Goal: Navigation & Orientation: Find specific page/section

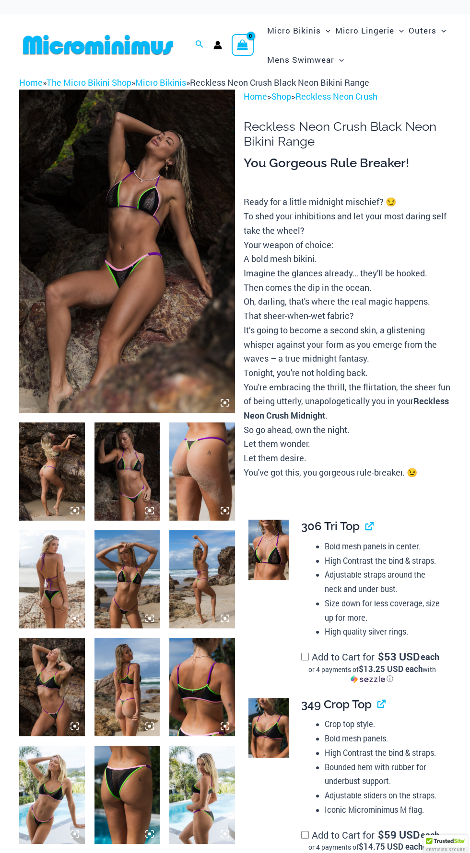
click at [80, 302] on img at bounding box center [127, 251] width 216 height 323
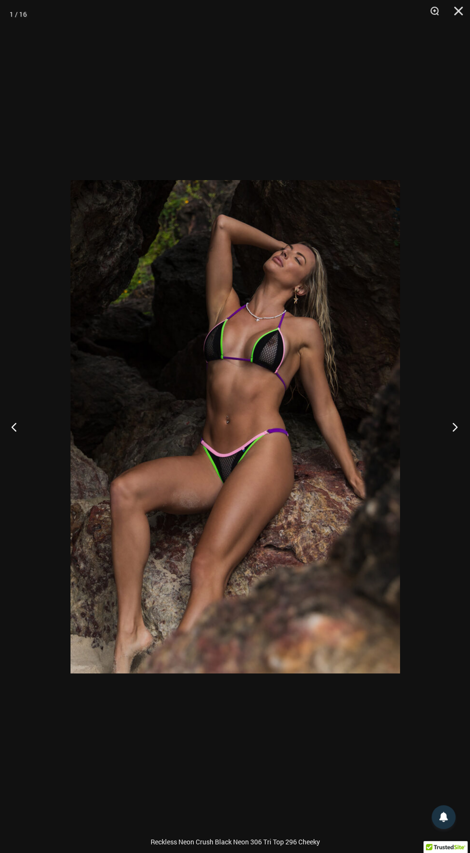
click at [445, 428] on button "Next" at bounding box center [452, 427] width 36 height 48
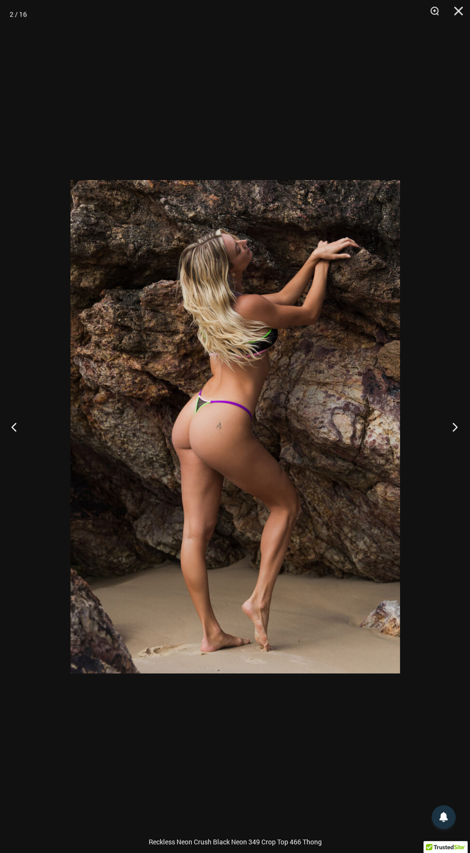
click at [437, 428] on button "Next" at bounding box center [452, 427] width 36 height 48
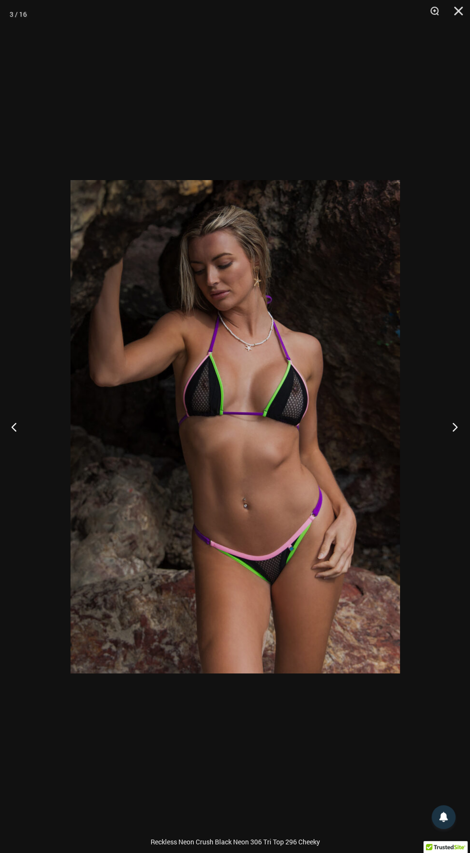
click at [462, 440] on button "Next" at bounding box center [452, 427] width 36 height 48
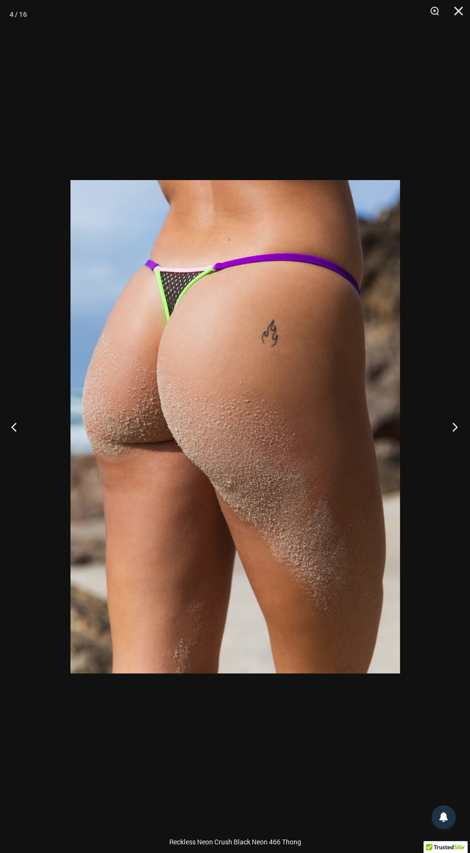
click at [443, 418] on button "Next" at bounding box center [452, 427] width 36 height 48
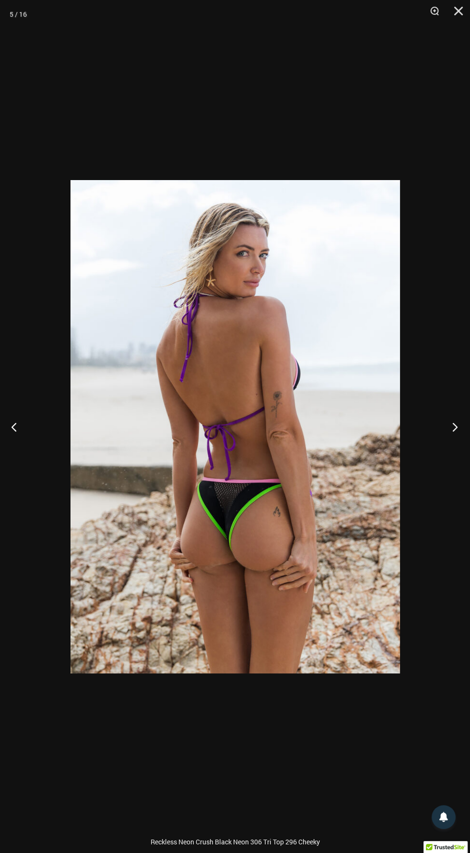
click at [443, 418] on button "Next" at bounding box center [452, 427] width 36 height 48
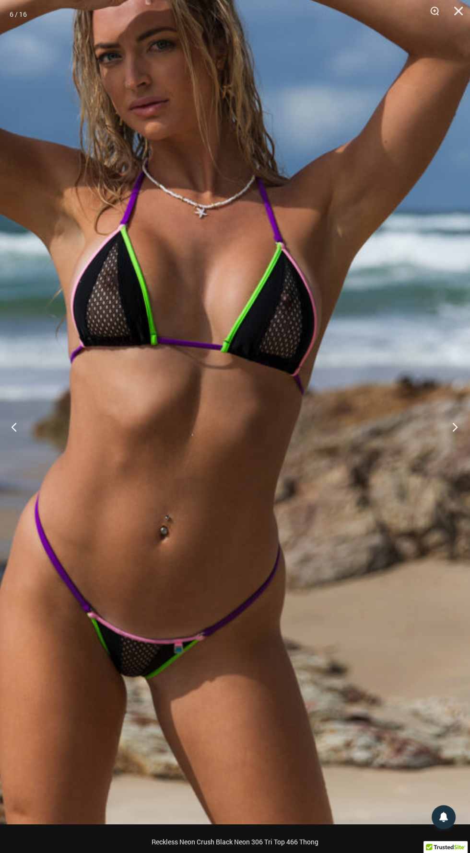
click at [443, 431] on button "Next" at bounding box center [452, 427] width 36 height 48
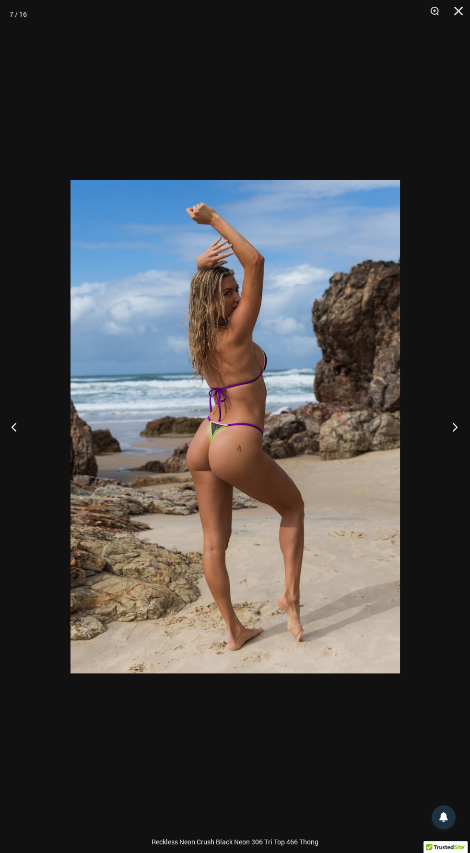
click at [436, 415] on button "Next" at bounding box center [452, 427] width 36 height 48
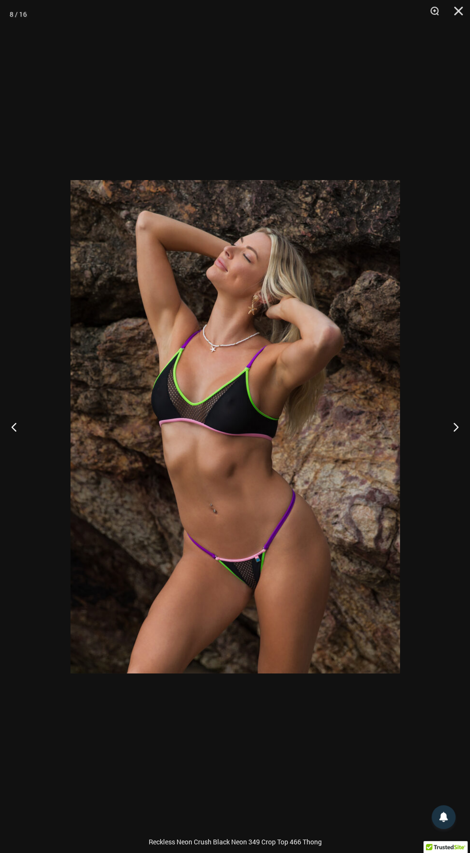
click at [420, 428] on div at bounding box center [235, 426] width 470 height 853
click at [427, 445] on div at bounding box center [235, 426] width 470 height 853
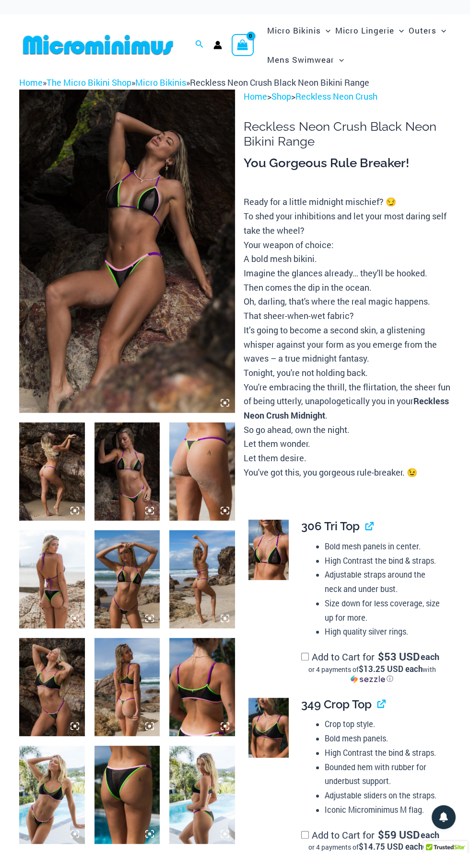
click at [57, 799] on img at bounding box center [52, 795] width 66 height 98
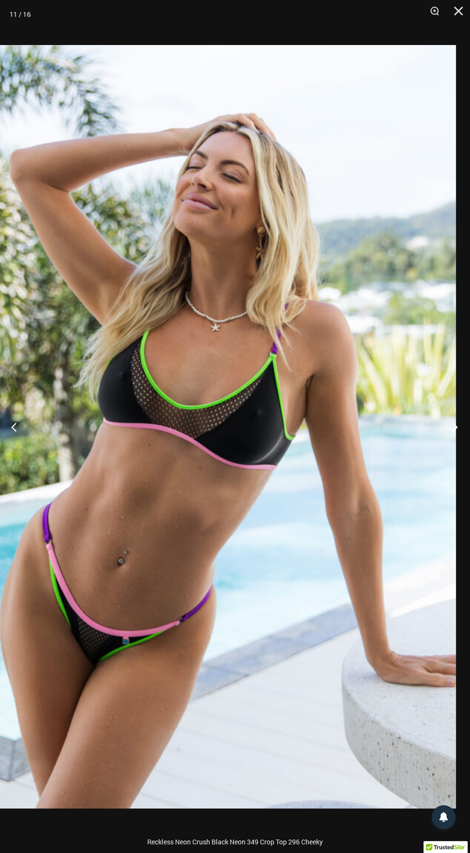
click at [443, 431] on button "Next" at bounding box center [452, 427] width 36 height 48
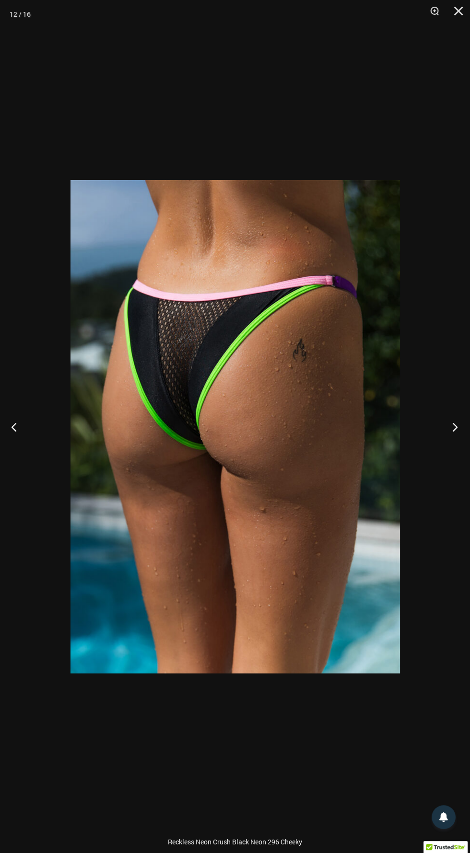
click at [445, 420] on button "Next" at bounding box center [452, 427] width 36 height 48
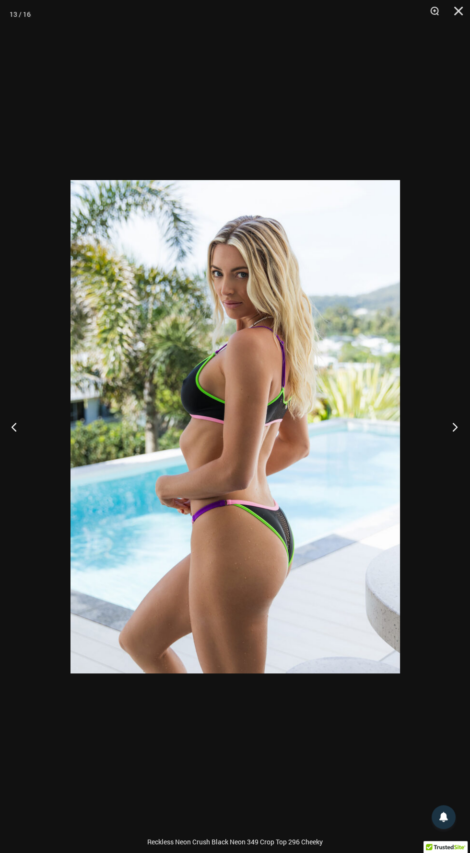
click at [438, 432] on button "Next" at bounding box center [452, 427] width 36 height 48
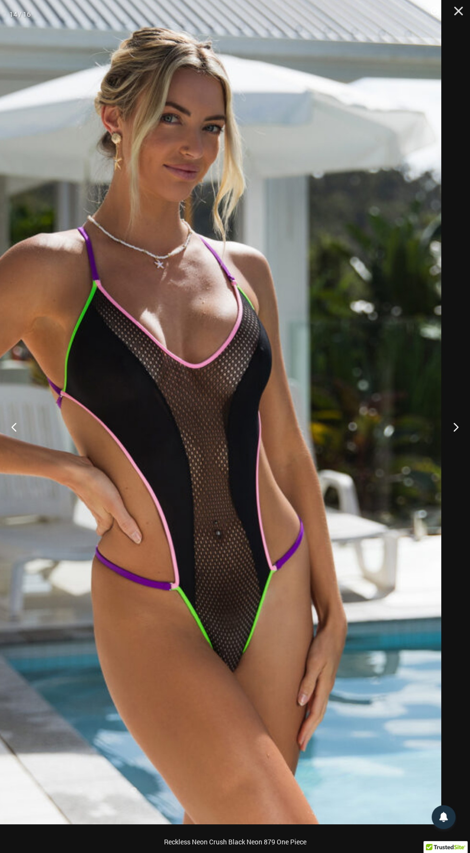
click at [418, 427] on img at bounding box center [160, 404] width 561 height 841
click at [451, 438] on div at bounding box center [235, 426] width 470 height 853
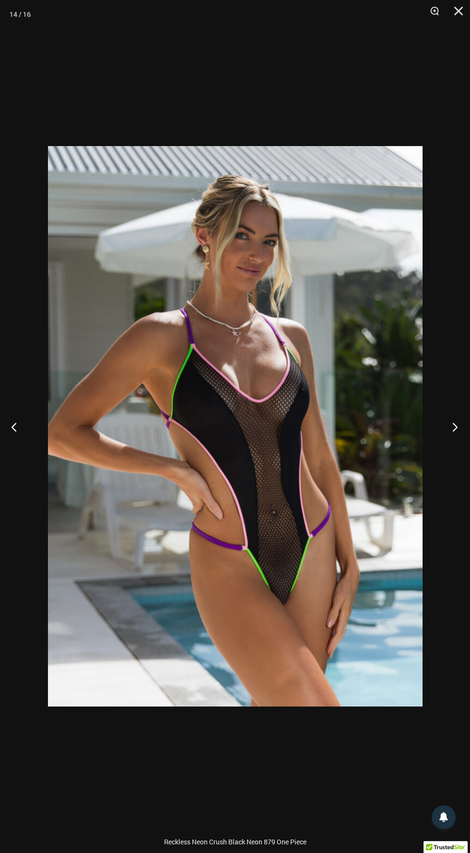
click at [451, 429] on button "Next" at bounding box center [452, 427] width 36 height 48
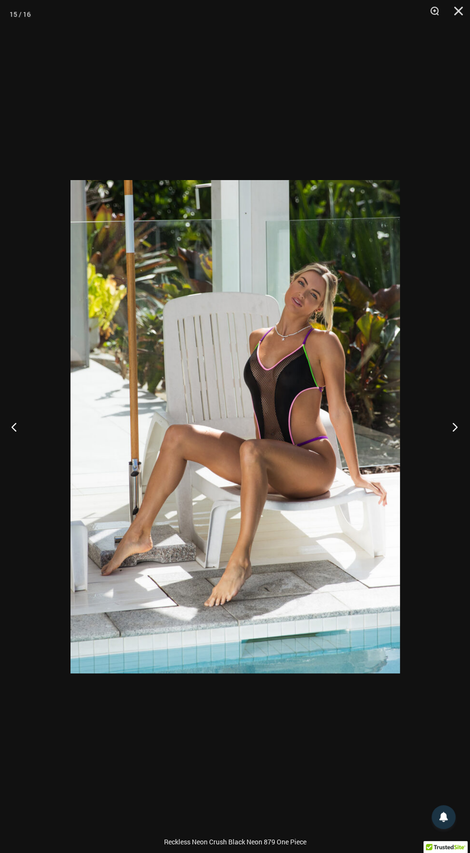
click at [442, 425] on button "Next" at bounding box center [452, 427] width 36 height 48
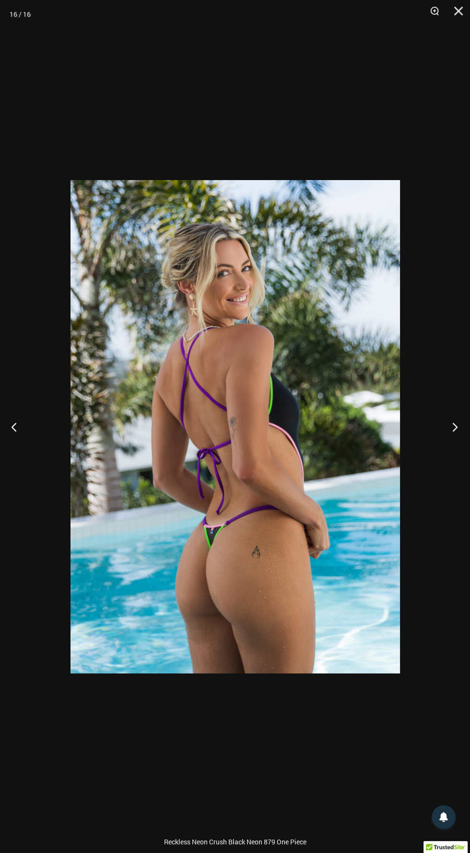
click at [437, 438] on button "Next" at bounding box center [452, 427] width 36 height 48
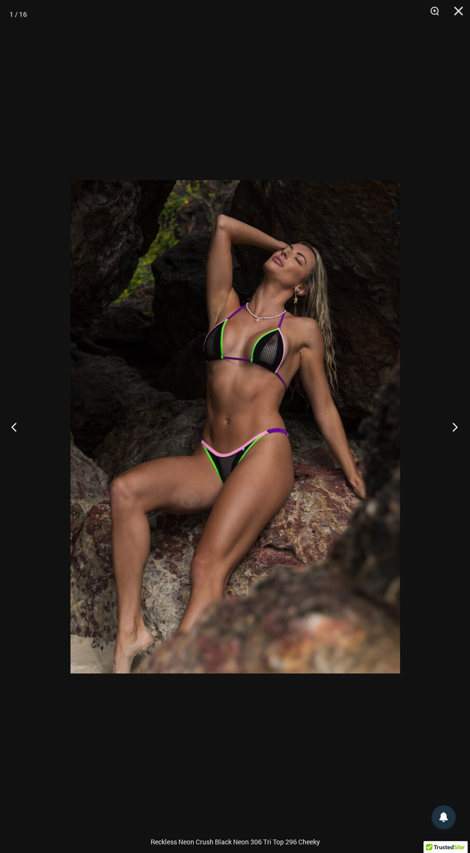
click at [440, 418] on button "Next" at bounding box center [452, 427] width 36 height 48
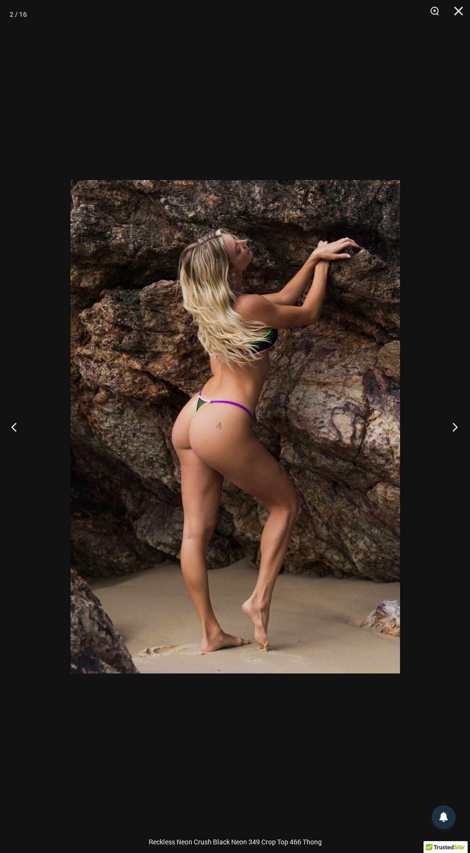
click at [442, 438] on button "Next" at bounding box center [452, 427] width 36 height 48
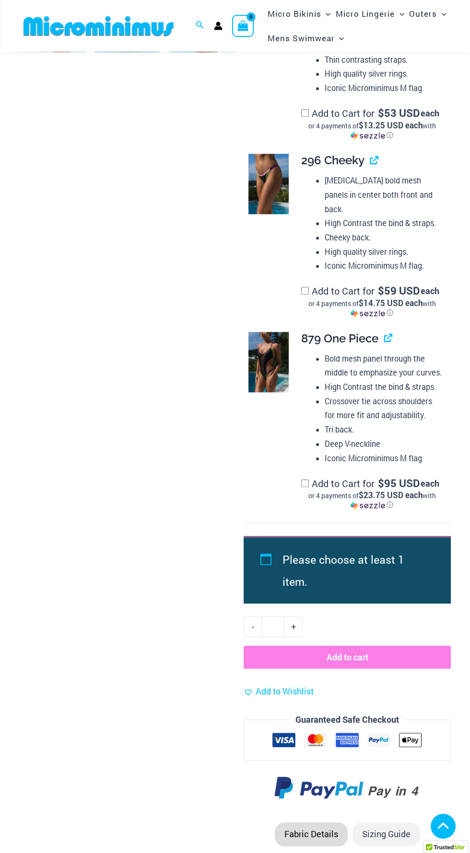
scroll to position [890, 0]
click at [280, 214] on img at bounding box center [268, 184] width 40 height 60
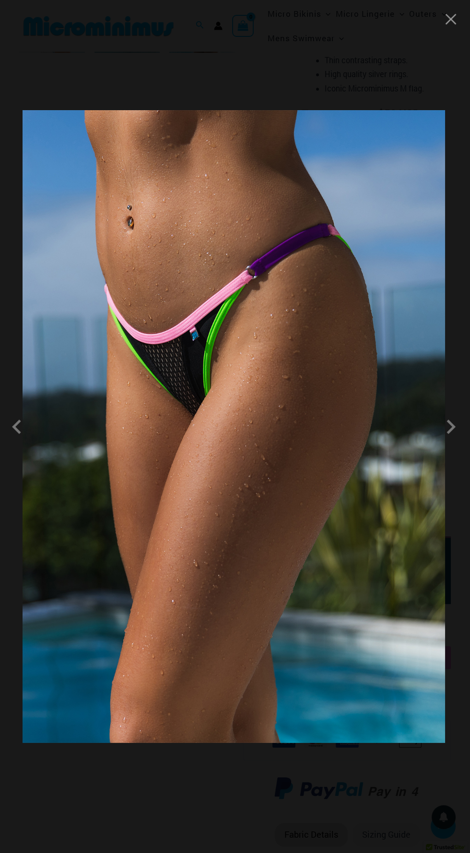
click at [234, 422] on img at bounding box center [234, 426] width 422 height 633
click at [437, 422] on span at bounding box center [450, 427] width 29 height 29
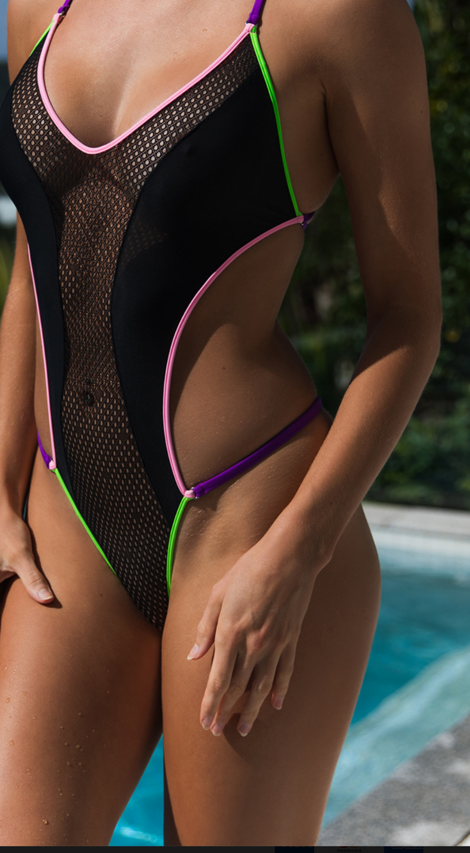
scroll to position [842, 0]
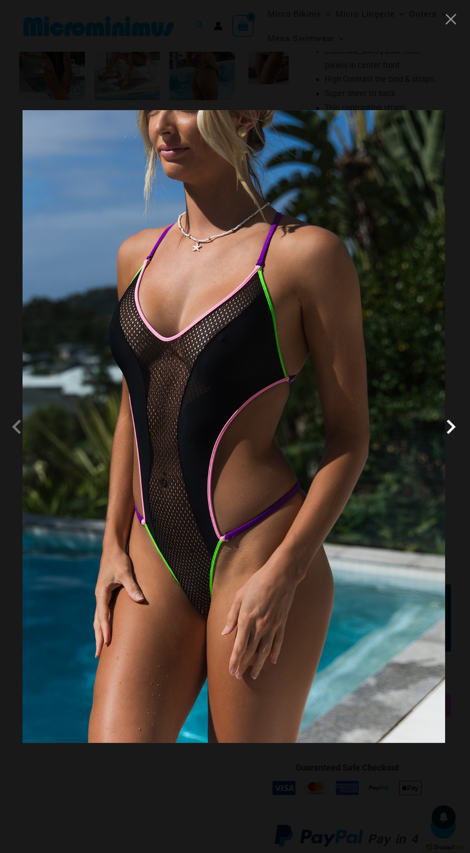
click at [452, 418] on span at bounding box center [450, 427] width 29 height 29
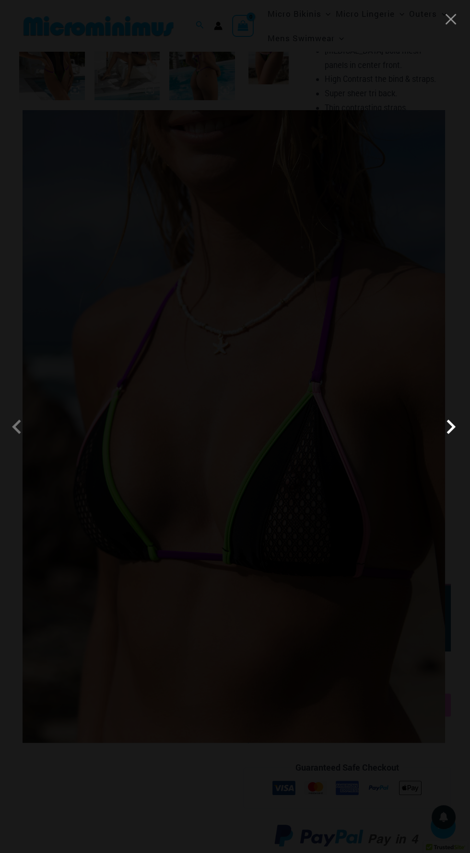
scroll to position [830, 0]
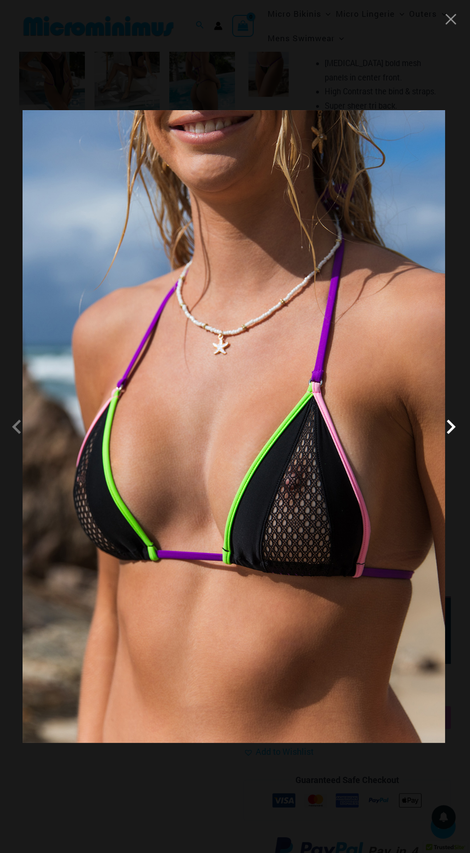
click at [443, 420] on span at bounding box center [450, 427] width 29 height 29
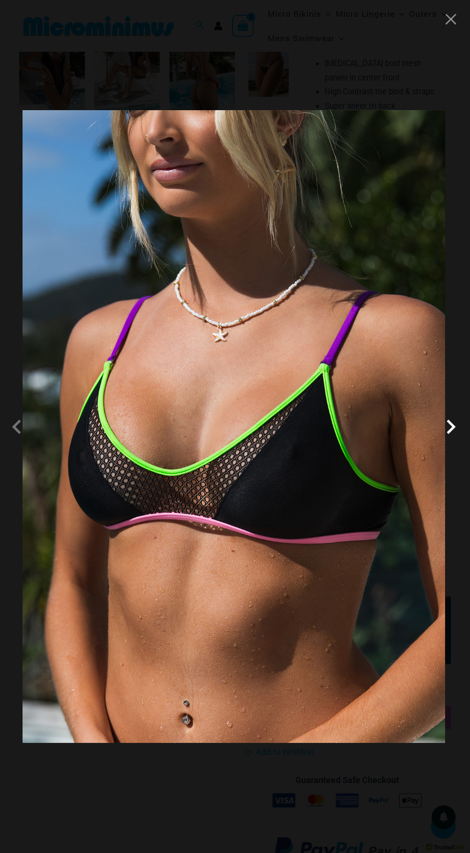
click at [442, 427] on span at bounding box center [450, 427] width 29 height 29
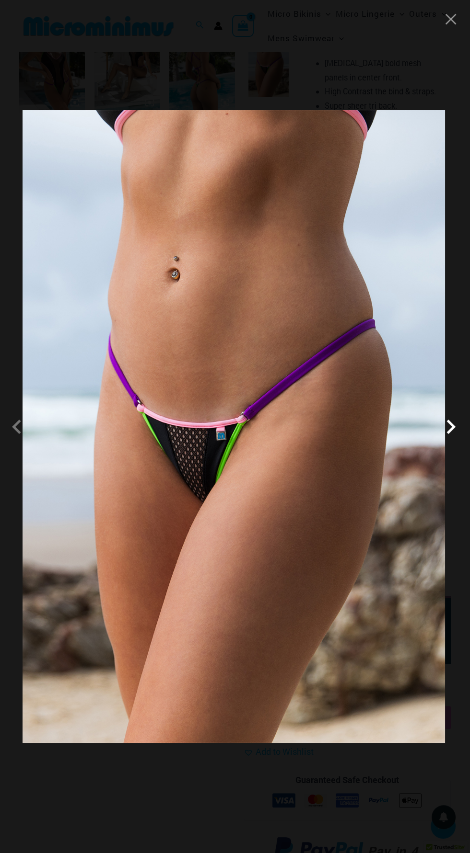
click at [450, 427] on span at bounding box center [450, 427] width 29 height 29
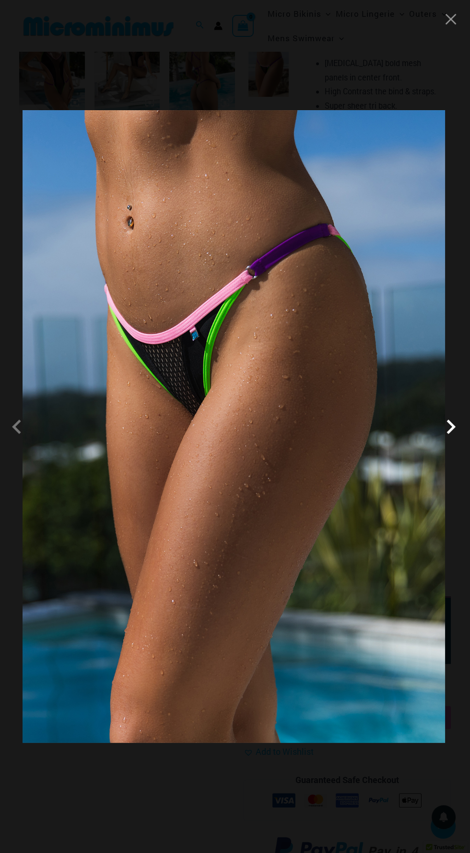
click at [441, 420] on span at bounding box center [450, 427] width 29 height 29
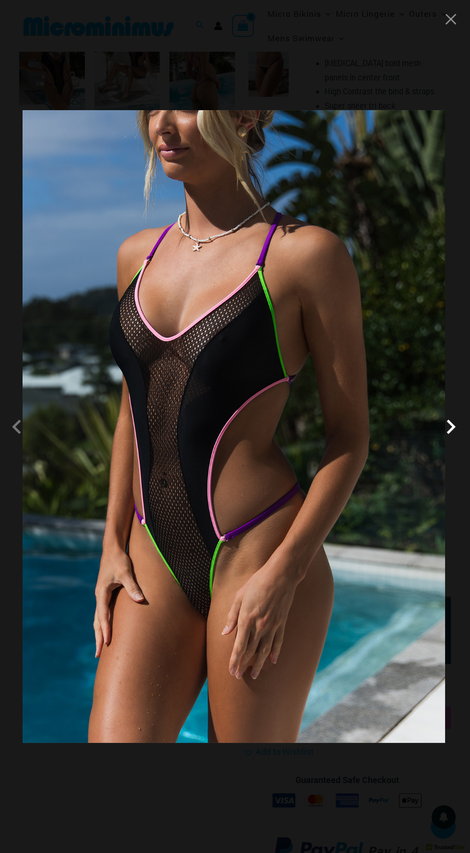
click at [443, 436] on span at bounding box center [450, 427] width 29 height 29
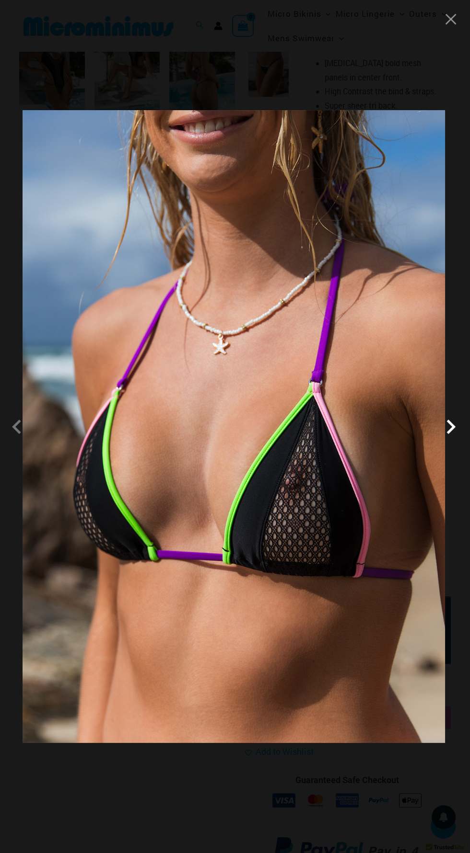
click at [441, 420] on span at bounding box center [450, 427] width 29 height 29
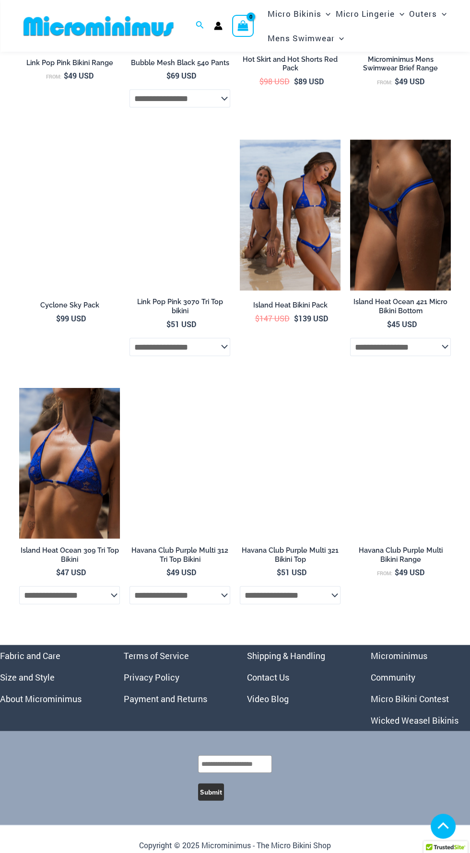
scroll to position [2856, 0]
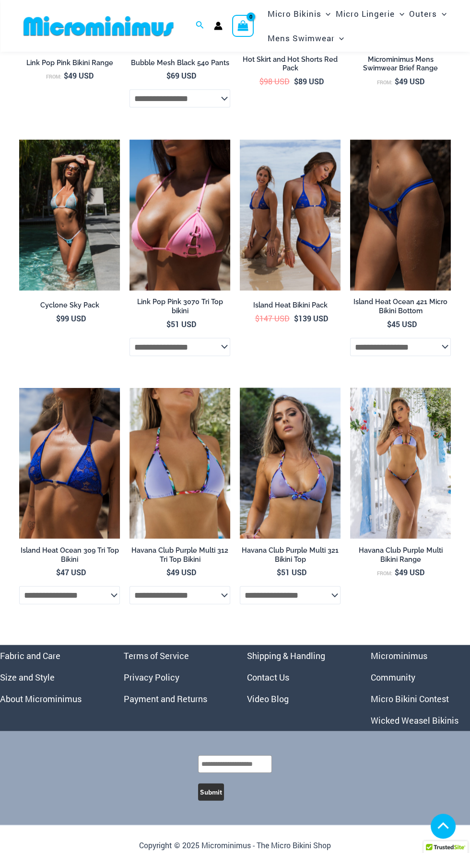
click at [441, 705] on link "Micro Bikini Contest" at bounding box center [409, 698] width 78 height 11
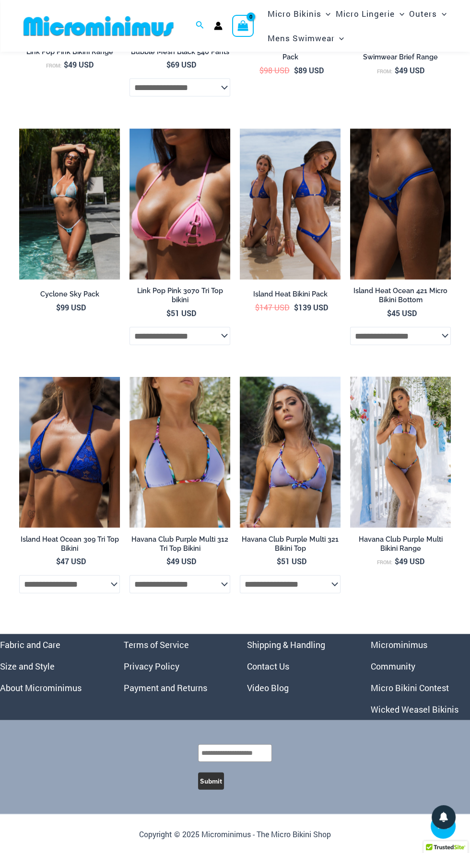
scroll to position [2922, 0]
